Goal: Information Seeking & Learning: Learn about a topic

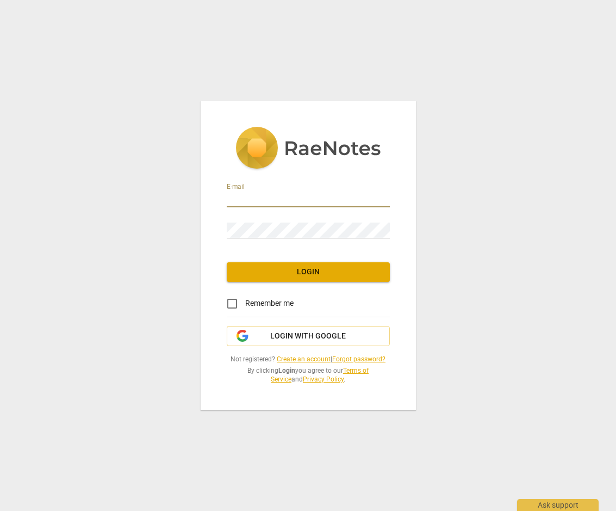
type input "[EMAIL_ADDRESS][DOMAIN_NAME]"
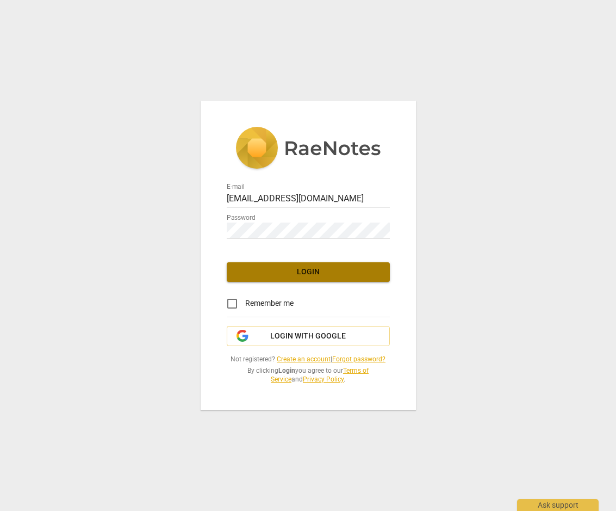
click at [312, 269] on span "Login" at bounding box center [308, 271] width 146 height 11
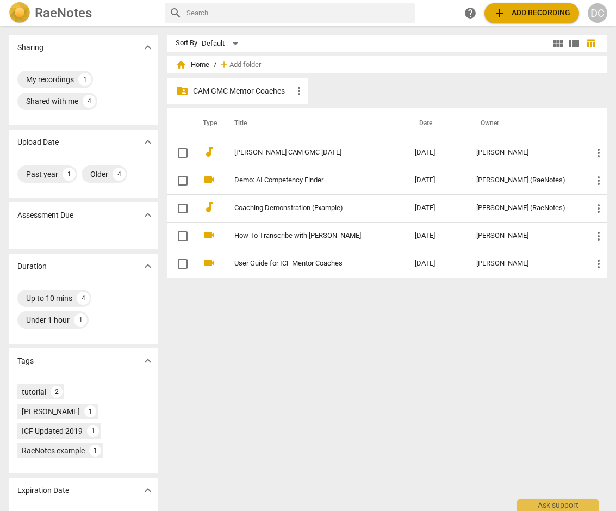
click at [596, 9] on div "DC" at bounding box center [598, 13] width 20 height 20
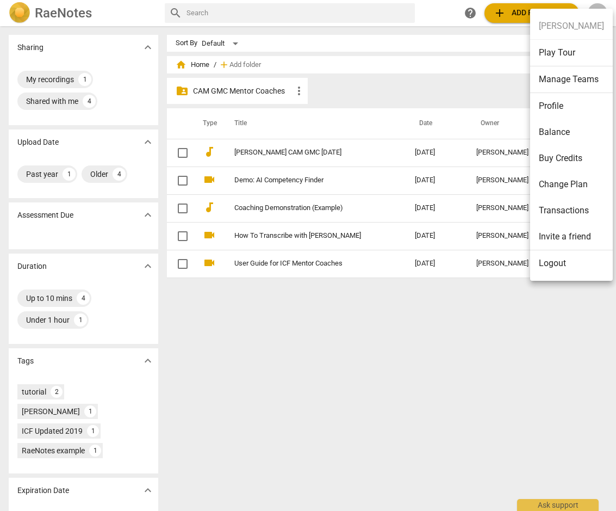
click at [122, 10] on div at bounding box center [308, 255] width 616 height 511
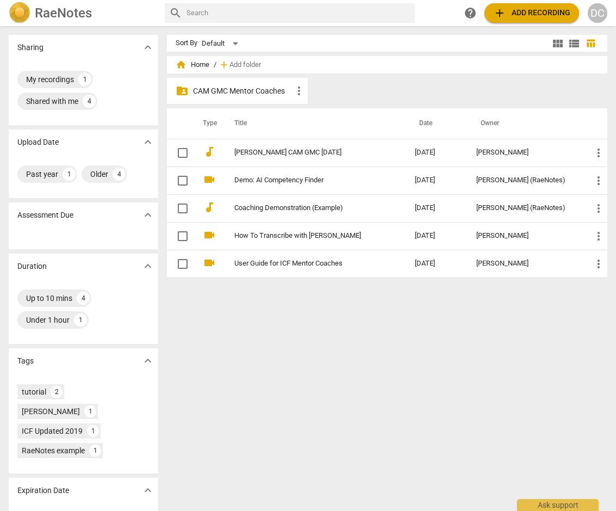
click at [59, 9] on h2 "RaeNotes" at bounding box center [63, 12] width 57 height 15
click at [238, 86] on p "CAM GMC Mentor Coaches" at bounding box center [243, 90] width 100 height 11
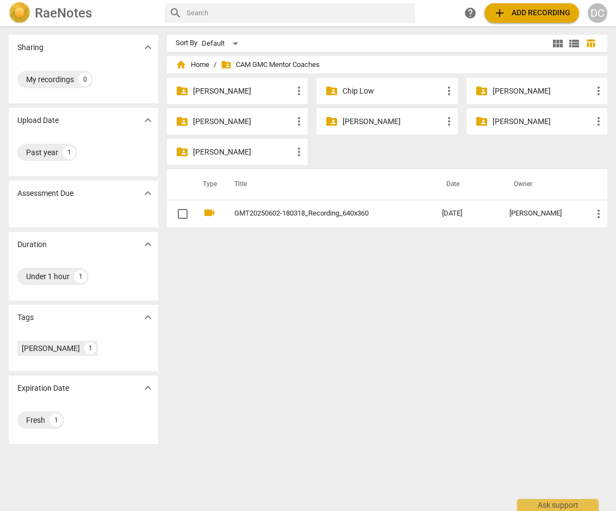
click at [228, 120] on p "[PERSON_NAME]" at bounding box center [243, 121] width 100 height 11
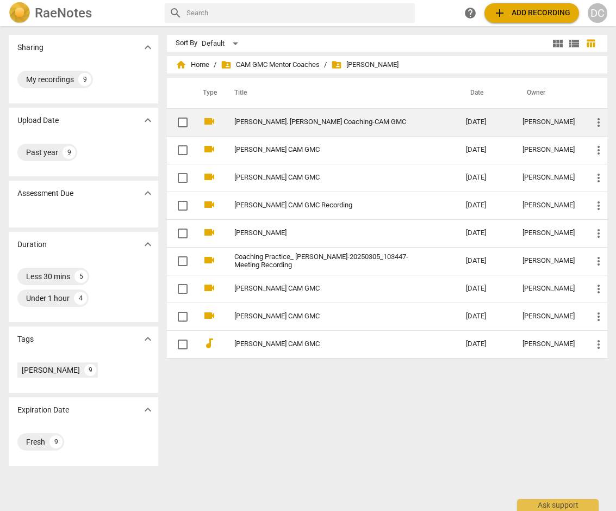
click at [282, 121] on link "[PERSON_NAME]. [PERSON_NAME] Coaching-CAM GMC" at bounding box center [330, 122] width 193 height 8
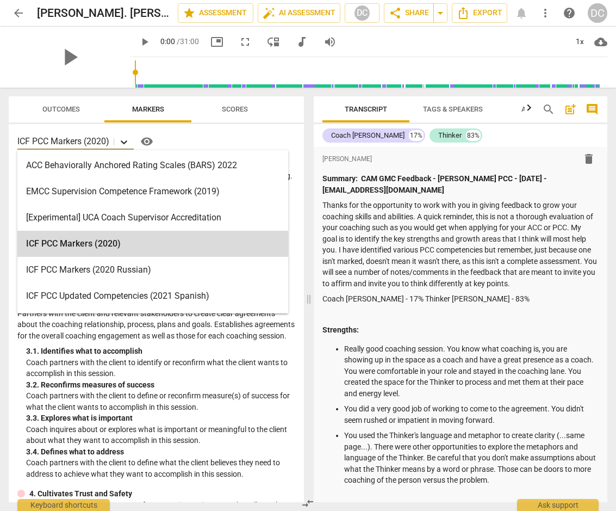
click at [126, 142] on icon at bounding box center [124, 141] width 11 height 11
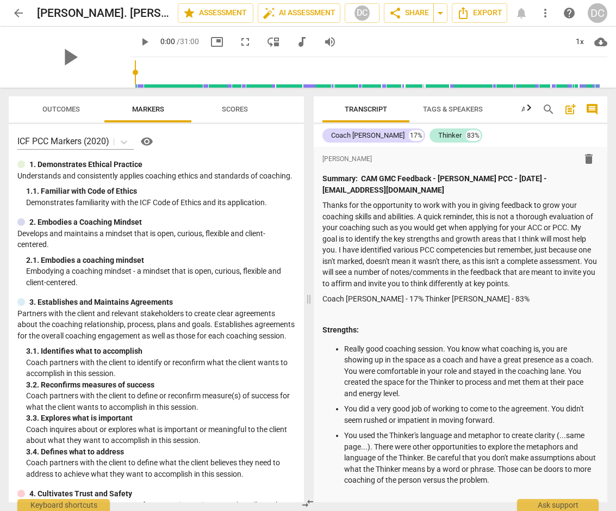
click at [222, 141] on div "ICF PCC Markers (2020) visibility" at bounding box center [156, 141] width 278 height 17
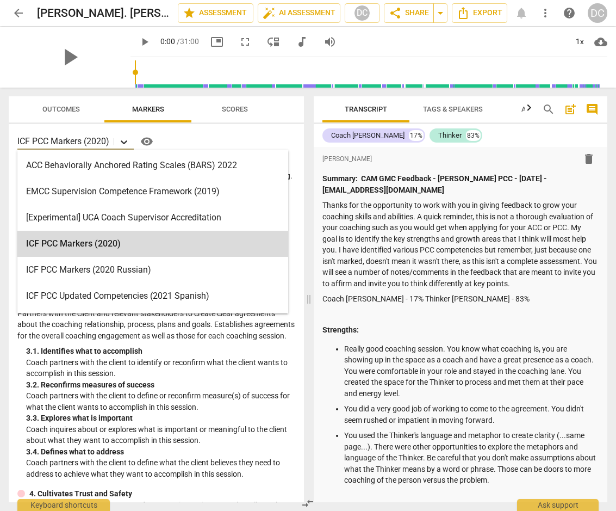
click at [127, 141] on icon at bounding box center [124, 142] width 7 height 4
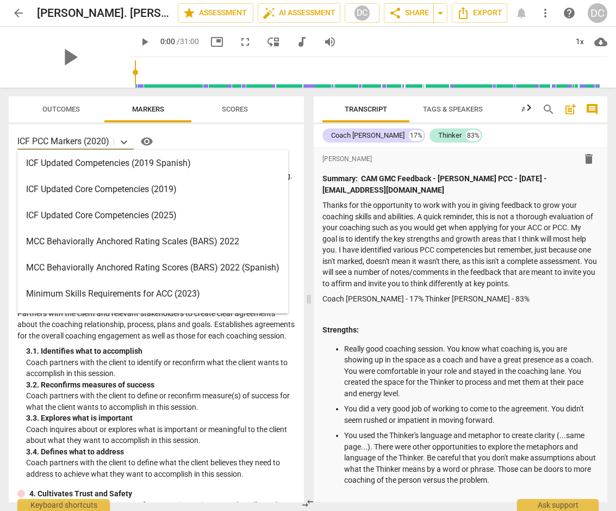
scroll to position [202, 0]
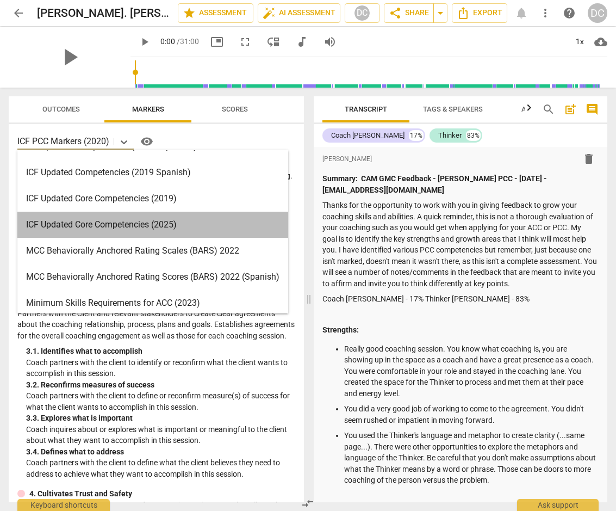
click at [93, 222] on div "ICF Updated Core Competencies (2025)" at bounding box center [152, 225] width 271 height 26
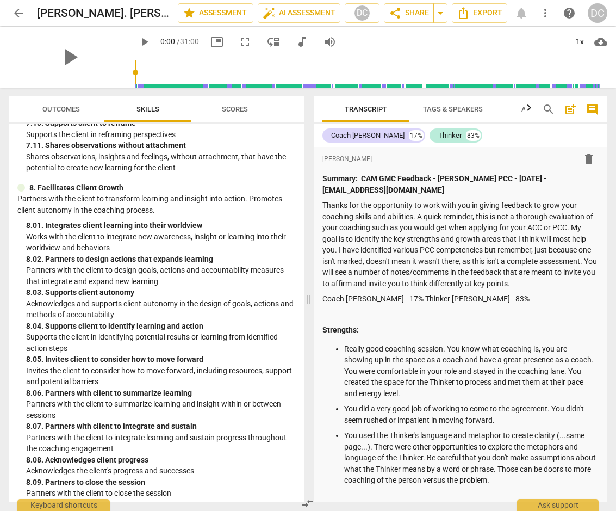
scroll to position [2024, 0]
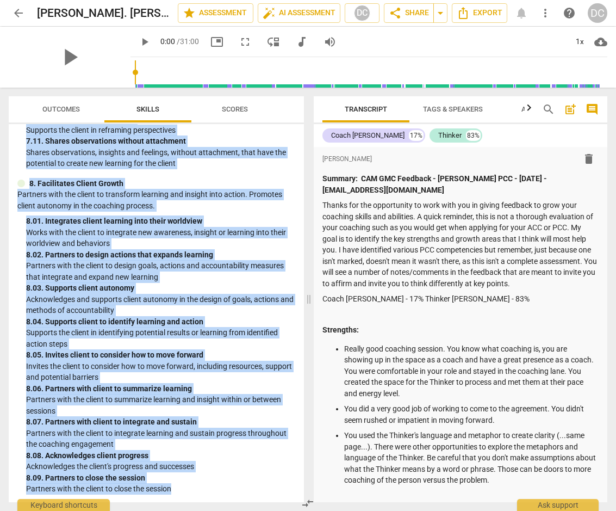
drag, startPoint x: 14, startPoint y: 142, endPoint x: 177, endPoint y: 492, distance: 385.6
click at [177, 492] on div "ICF Updated Core Competencies (2025) visibility 1. Demonstrates Ethical Practic…" at bounding box center [156, 313] width 295 height 378
copy div "ICF Updated Core Competencies (2025) visibility 1. Demonstrates Ethical Practic…"
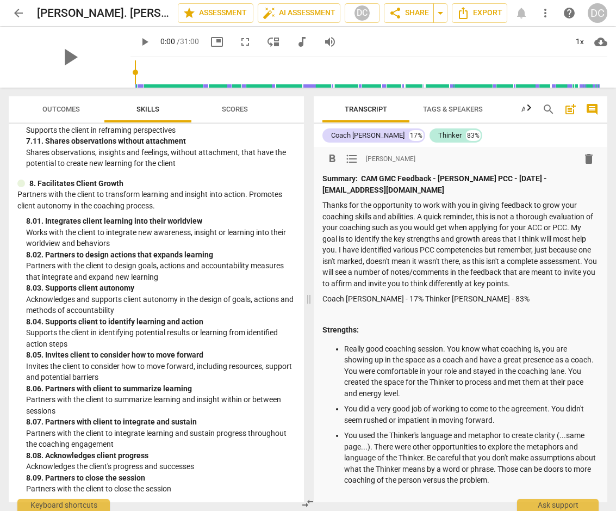
click at [363, 264] on p "Thanks for the opportunity to work with you in giving feedback to grow your coa…" at bounding box center [460, 244] width 277 height 89
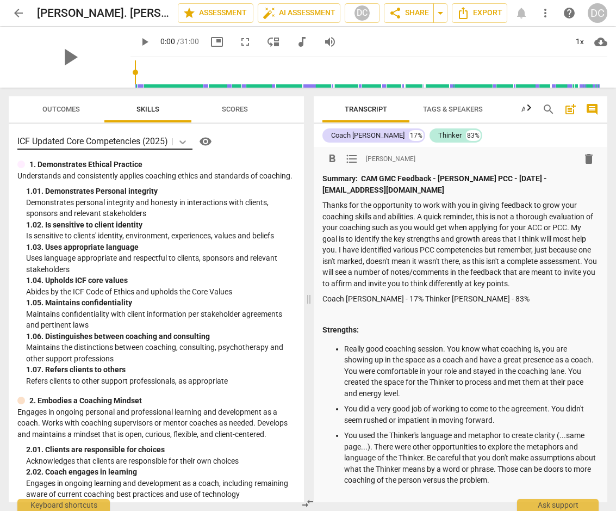
scroll to position [0, 0]
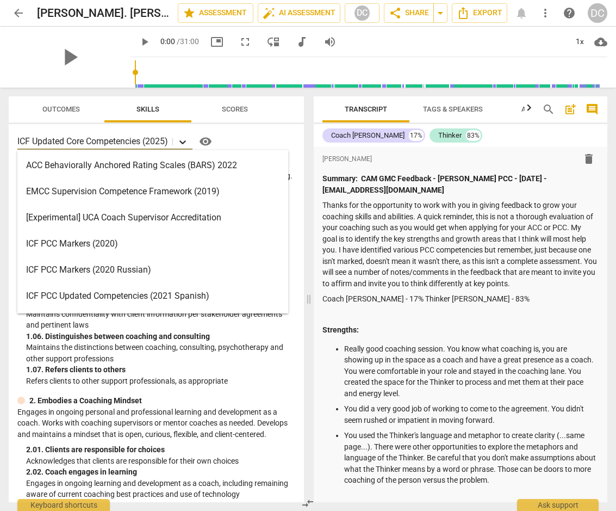
click at [182, 139] on icon at bounding box center [182, 141] width 11 height 11
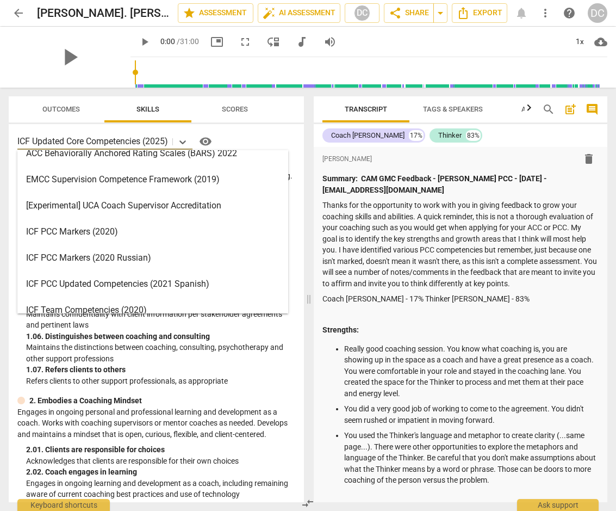
scroll to position [14, 0]
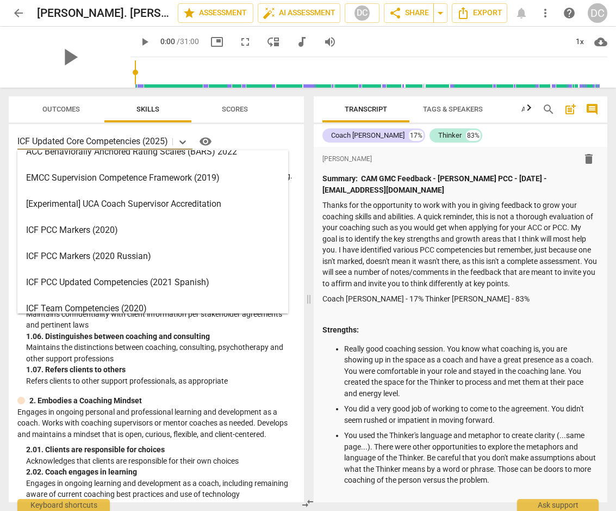
click at [78, 226] on div "ICF PCC Markers (2020)" at bounding box center [152, 230] width 271 height 26
